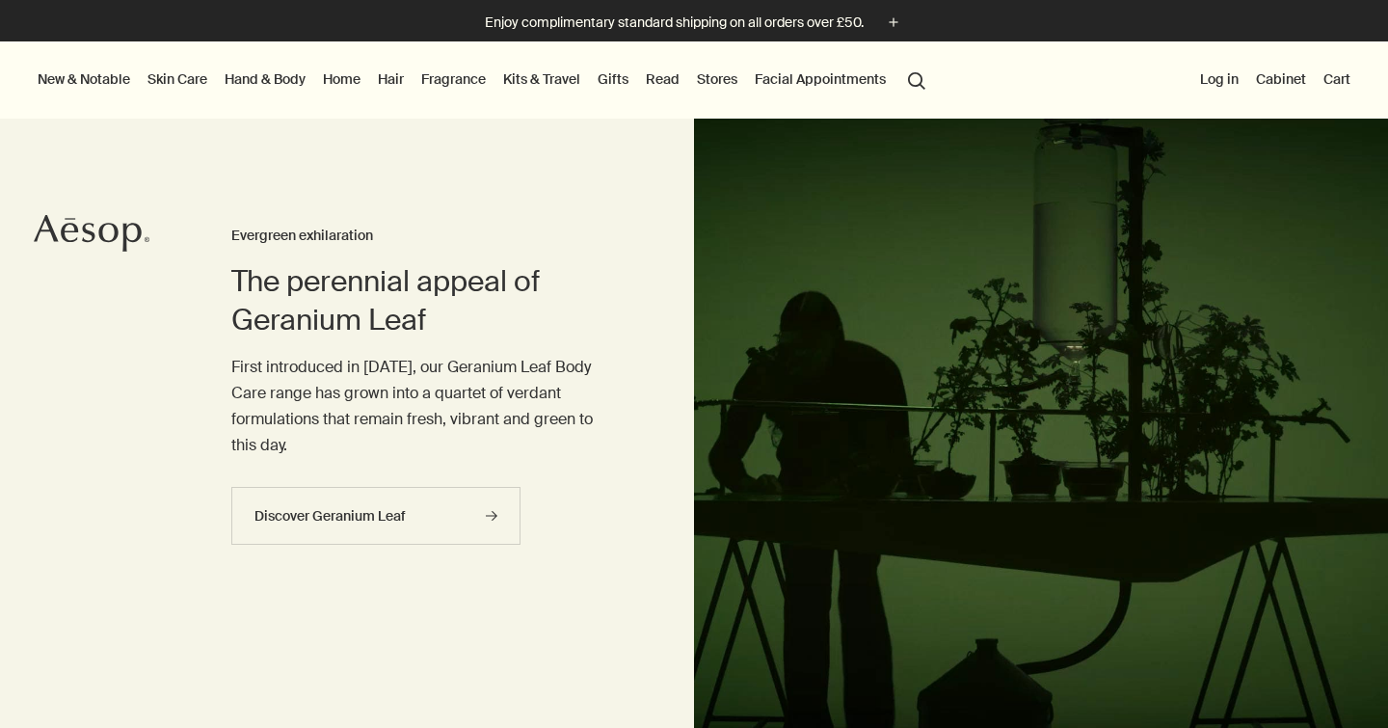
click at [557, 73] on link "Kits & Travel" at bounding box center [541, 79] width 85 height 25
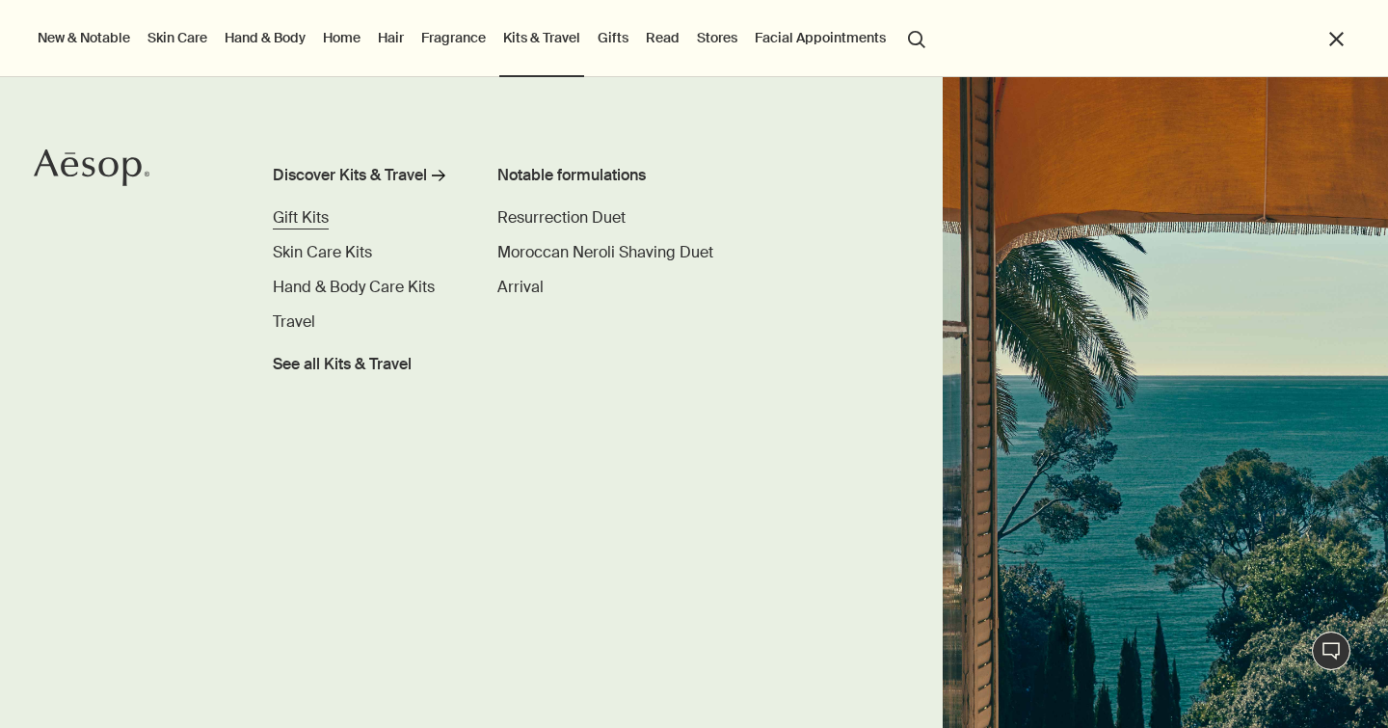
click at [318, 219] on span "Gift Kits" at bounding box center [301, 217] width 56 height 20
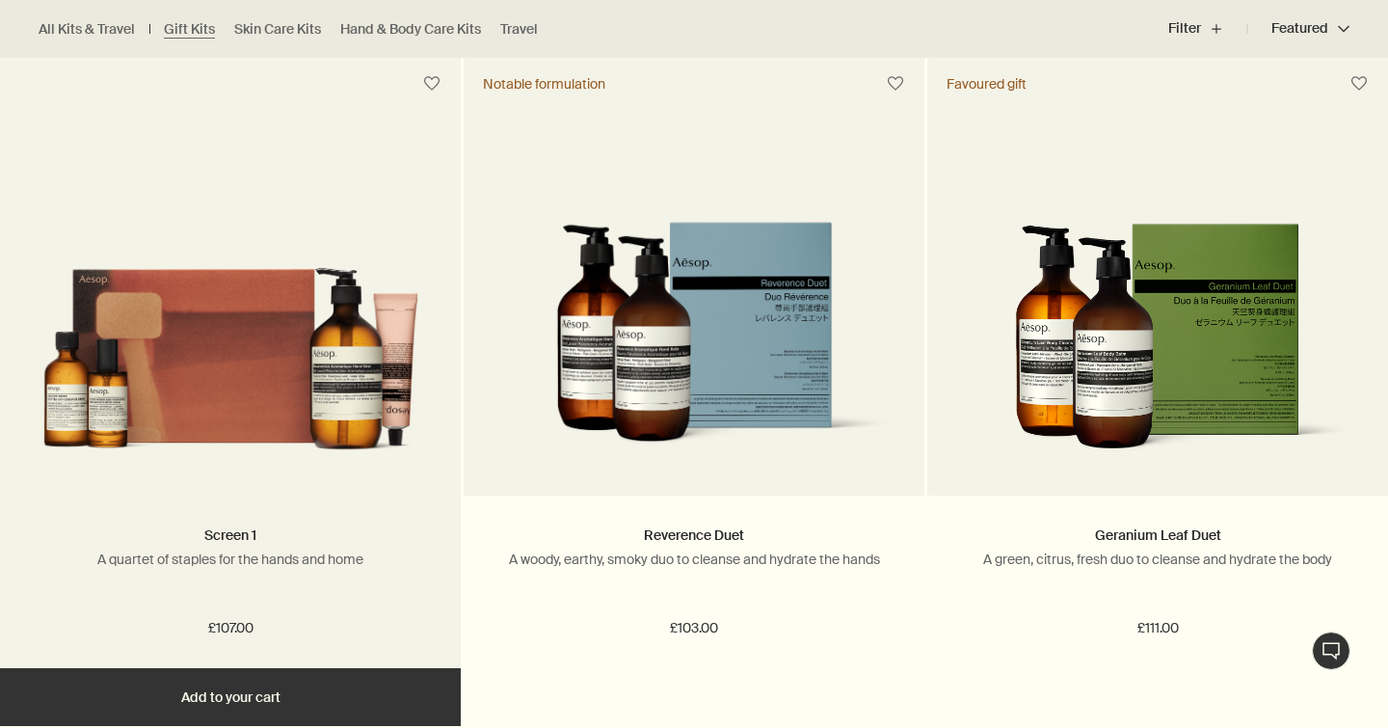
scroll to position [559, 0]
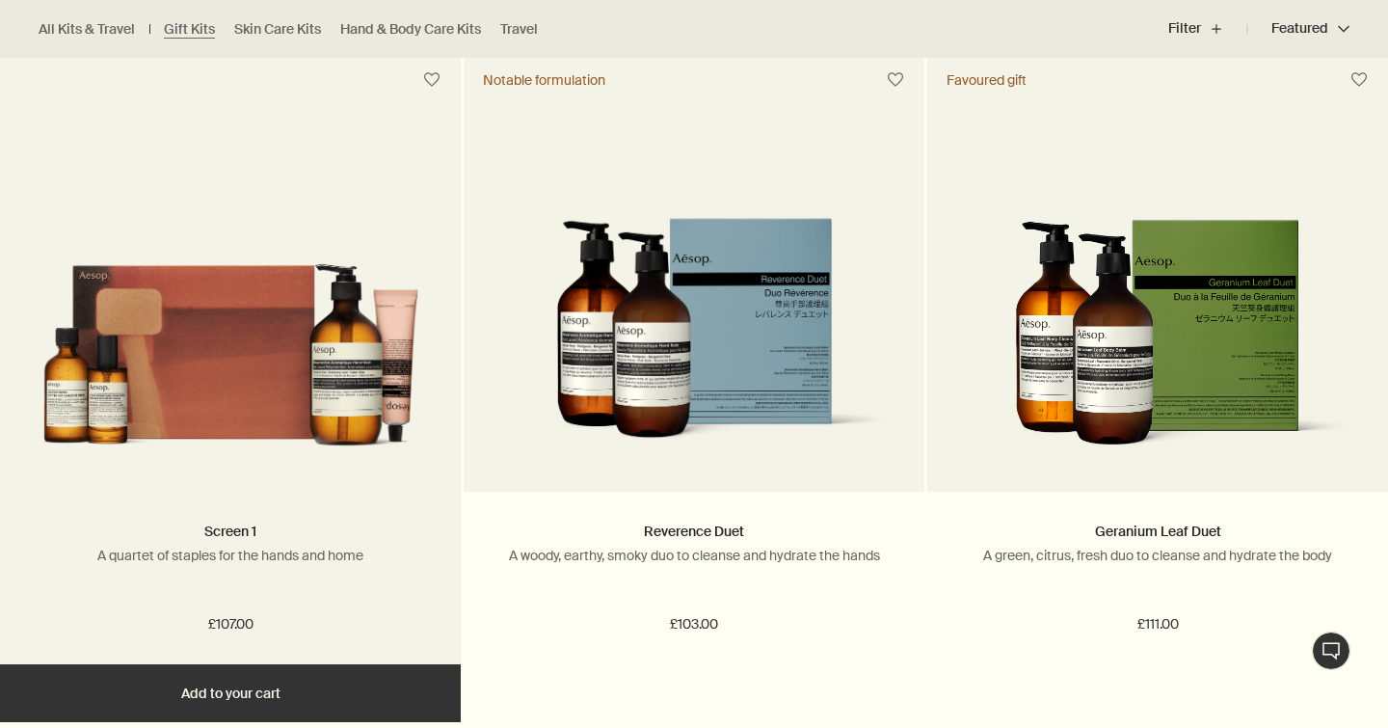
click at [295, 407] on img at bounding box center [230, 340] width 403 height 245
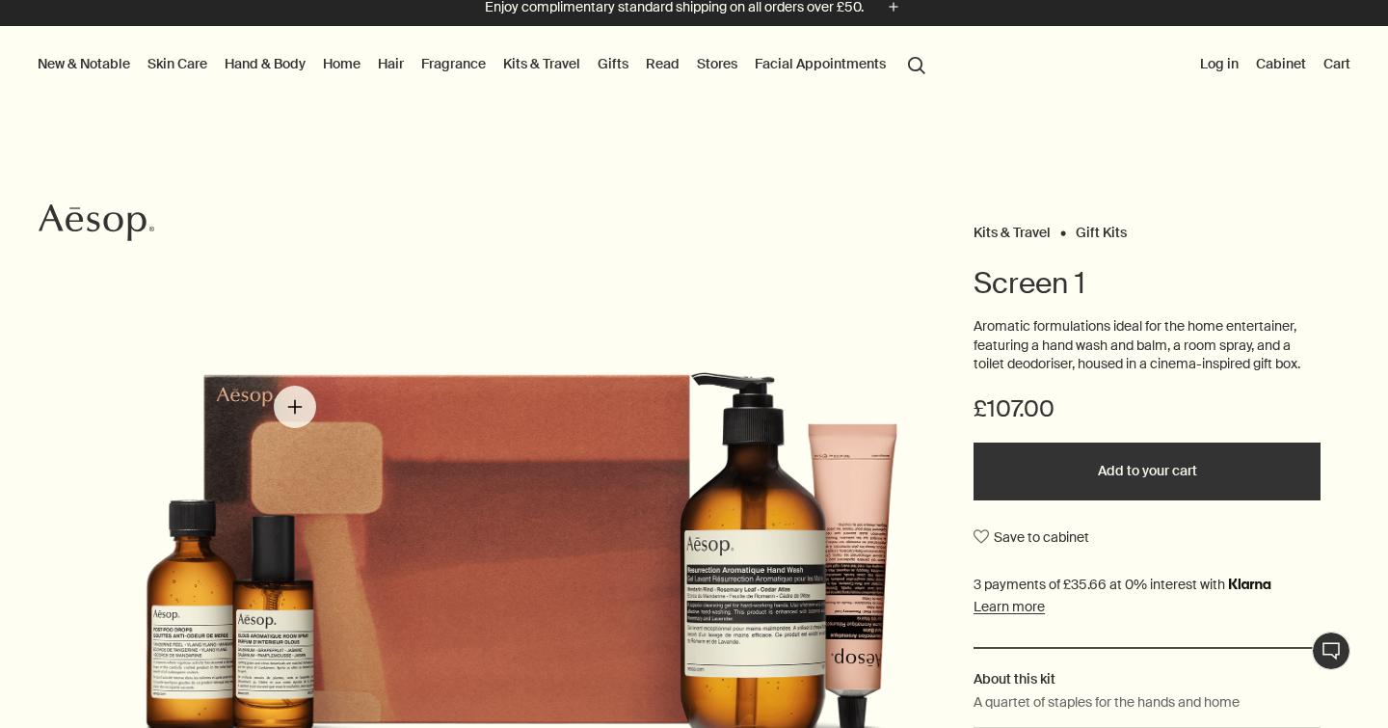
scroll to position [3, 0]
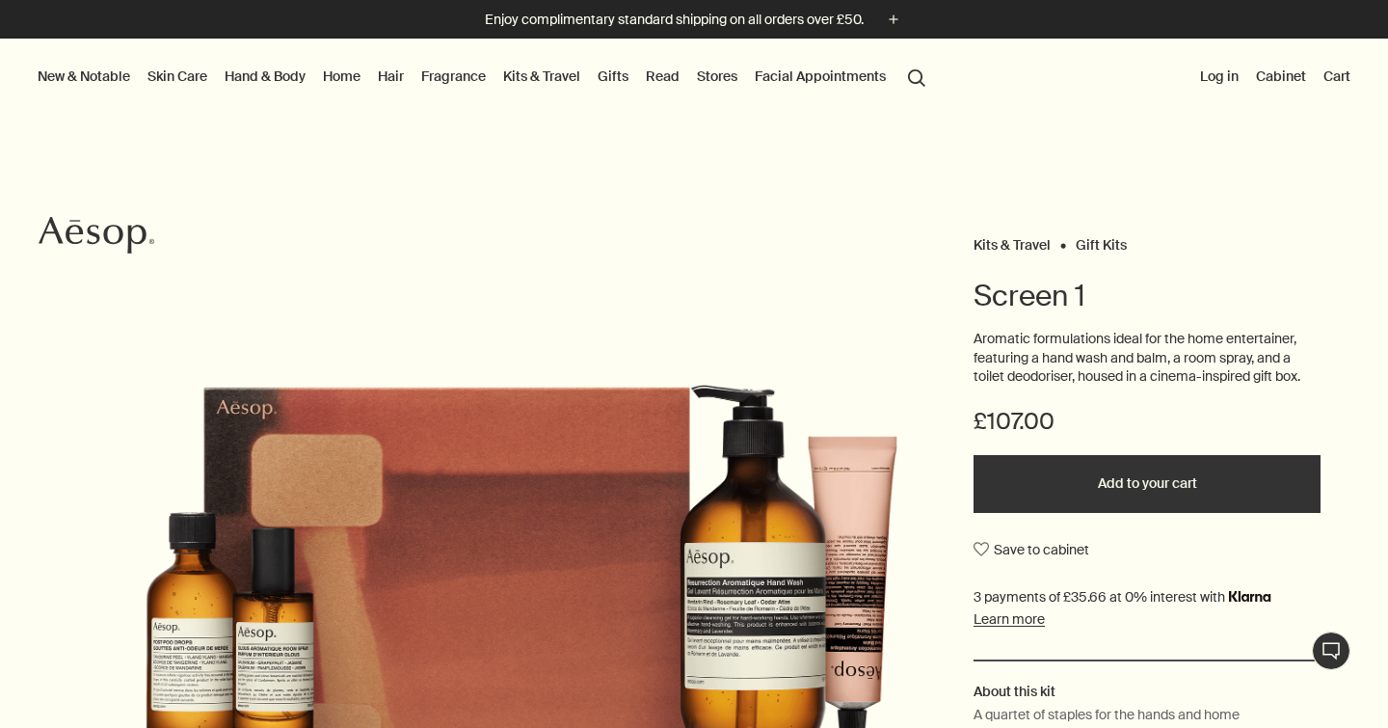
click at [281, 79] on link "Hand & Body" at bounding box center [265, 76] width 89 height 25
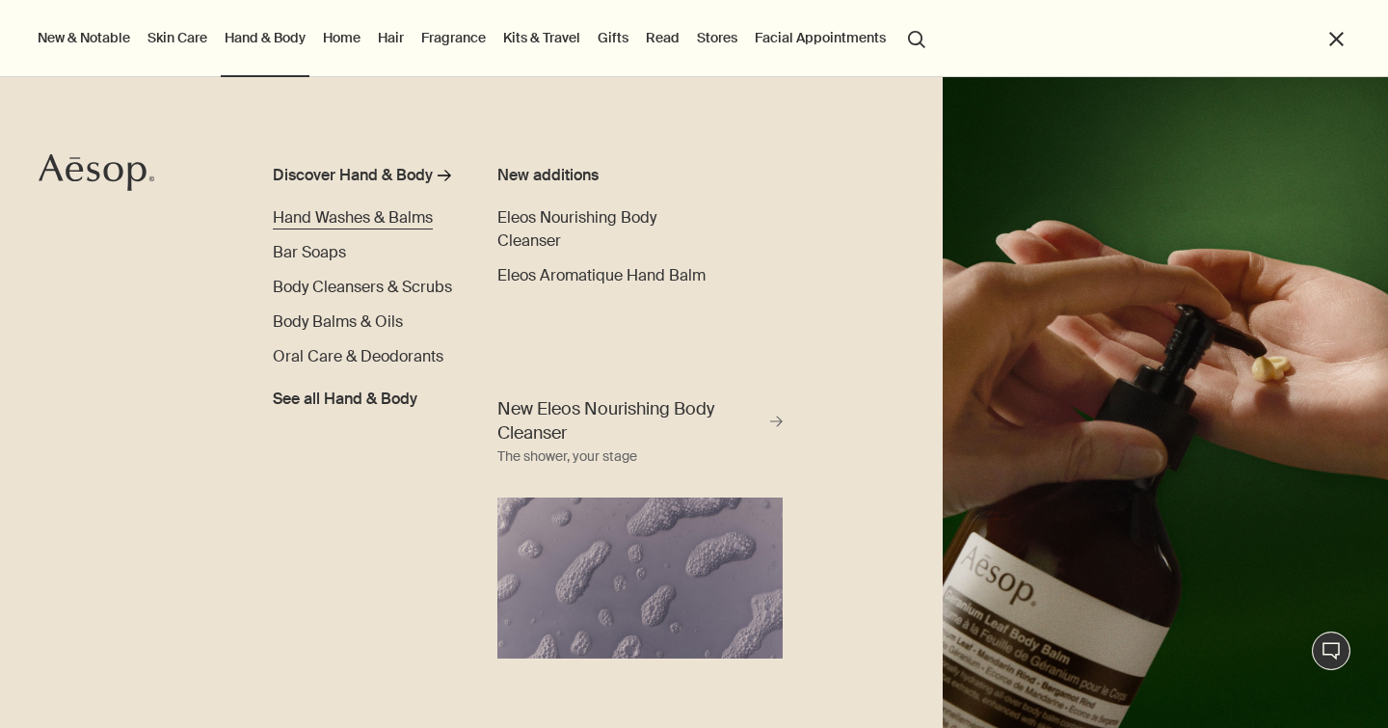
click at [320, 211] on span "Hand Washes & Balms" at bounding box center [353, 217] width 160 height 20
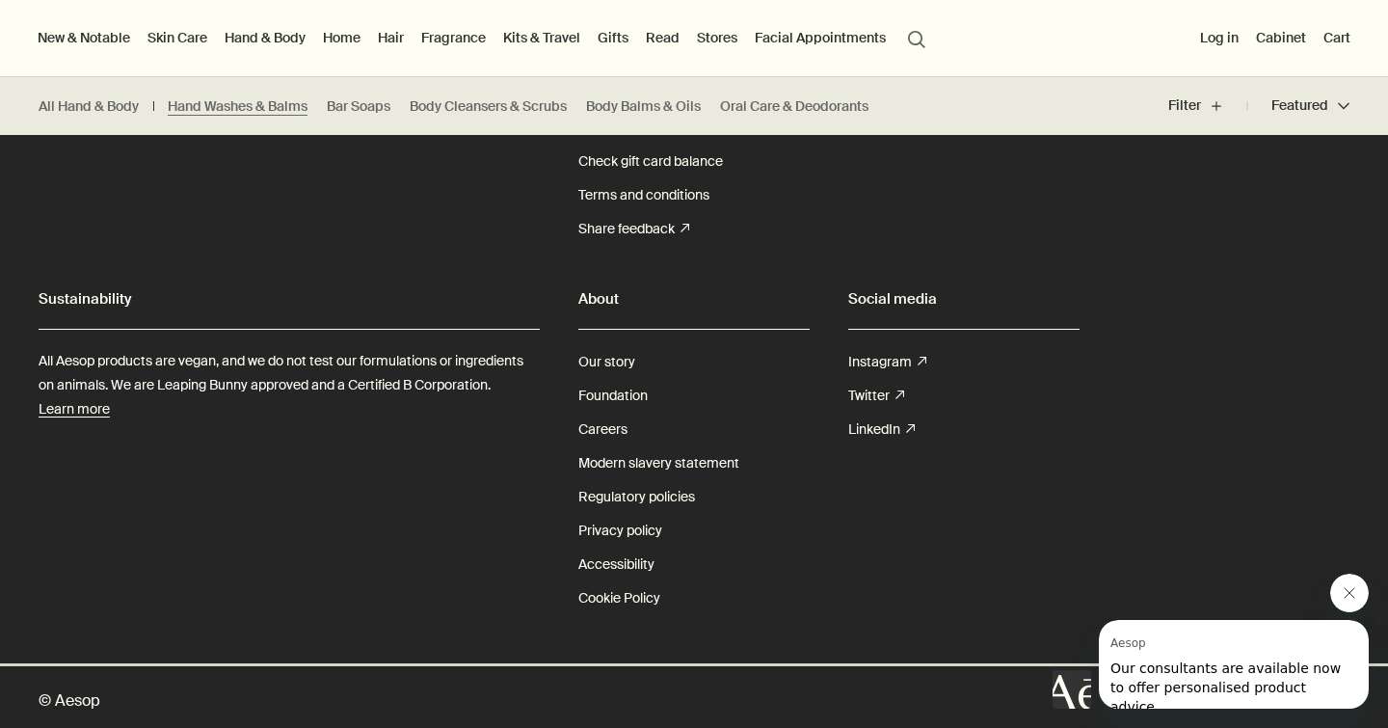
scroll to position [5601, 0]
